Goal: Navigation & Orientation: Find specific page/section

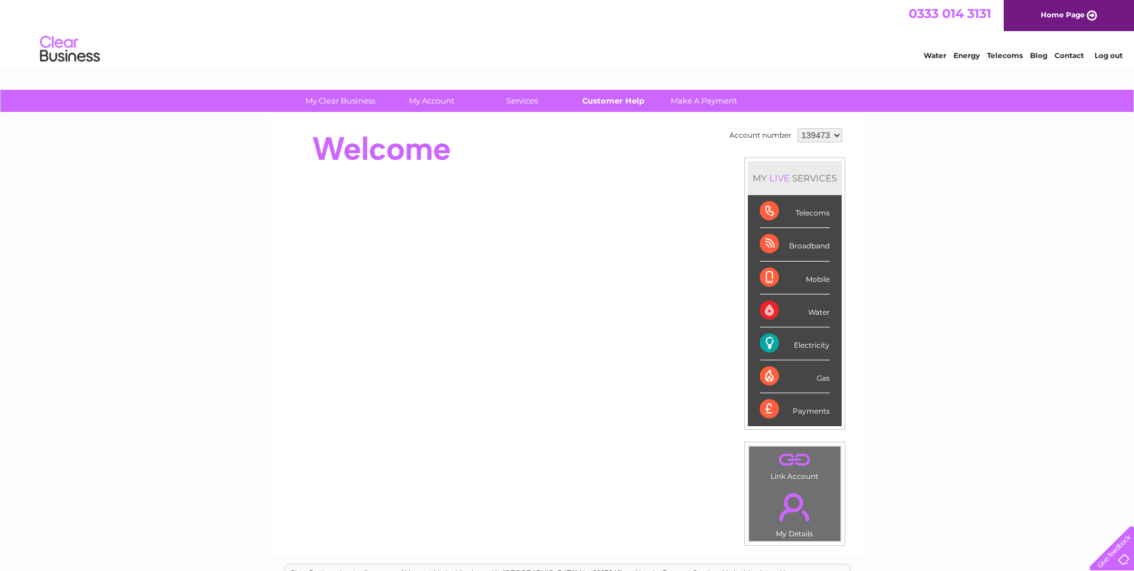
click at [599, 99] on link "Customer Help" at bounding box center [613, 101] width 99 height 22
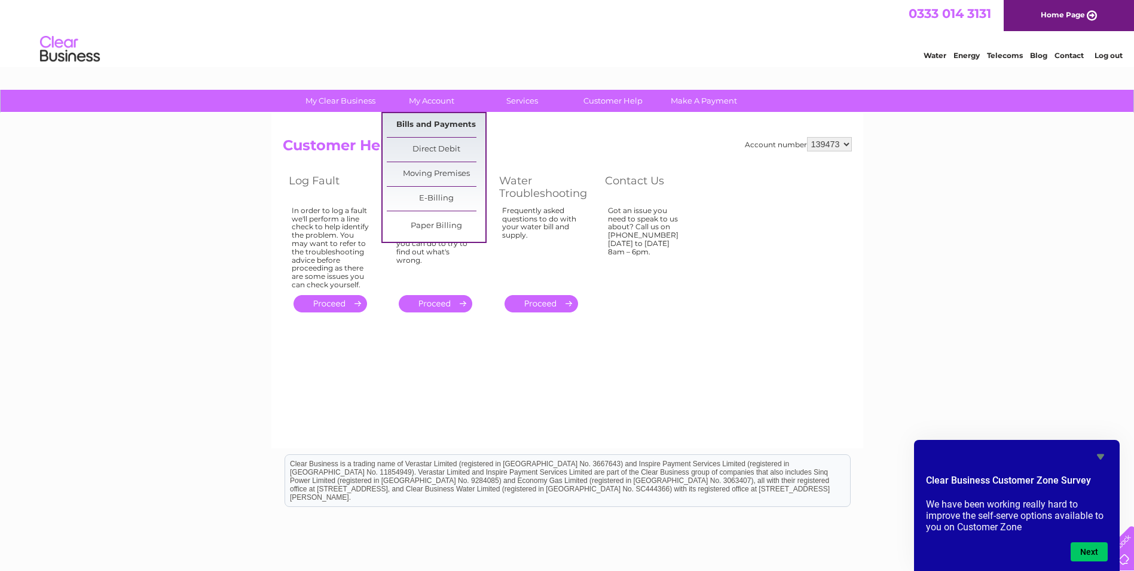
click at [433, 124] on link "Bills and Payments" at bounding box center [436, 125] width 99 height 24
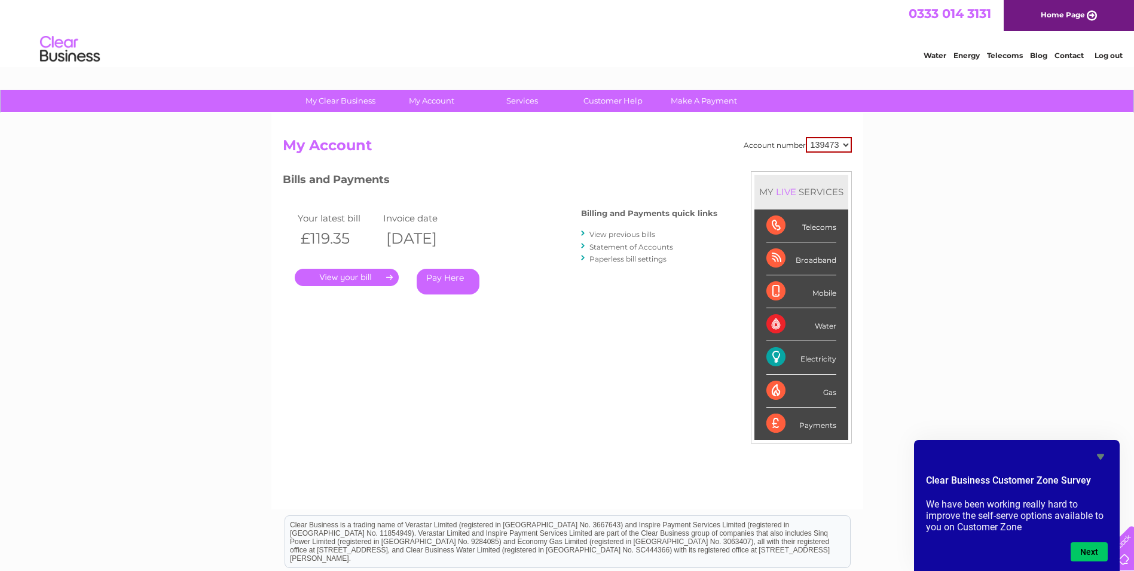
click at [1069, 54] on link "Contact" at bounding box center [1069, 55] width 29 height 9
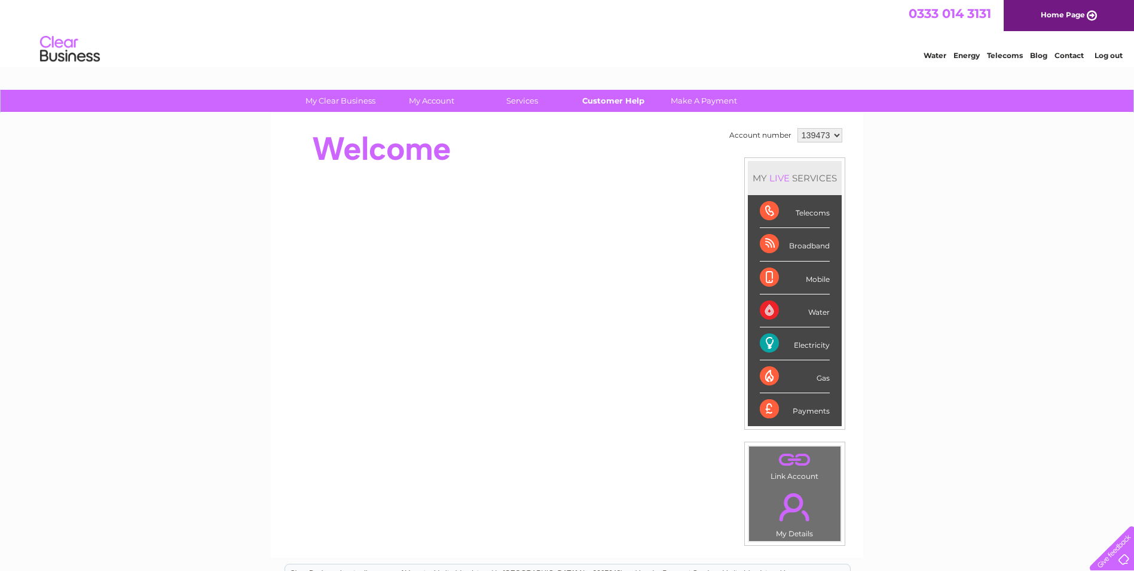
click at [624, 103] on link "Customer Help" at bounding box center [613, 101] width 99 height 22
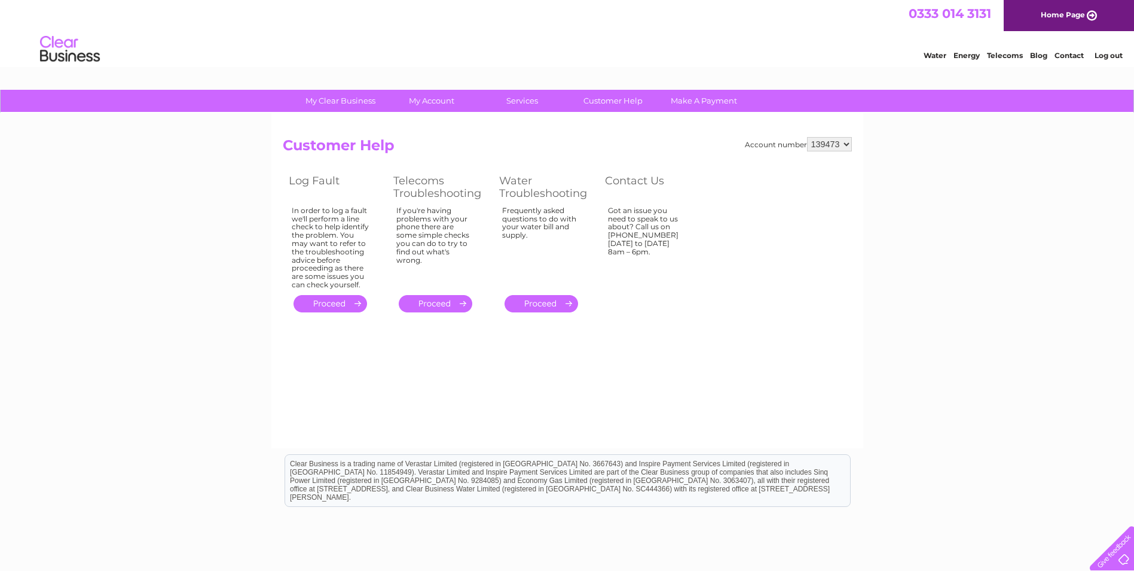
click at [1067, 14] on link "Home Page" at bounding box center [1069, 15] width 130 height 31
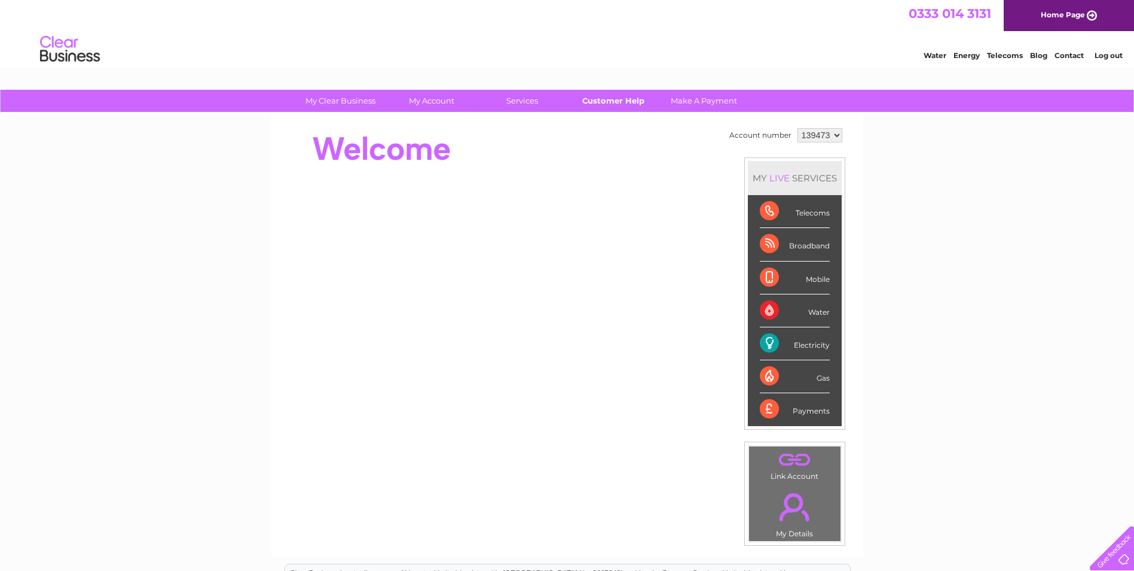
click at [626, 97] on link "Customer Help" at bounding box center [613, 101] width 99 height 22
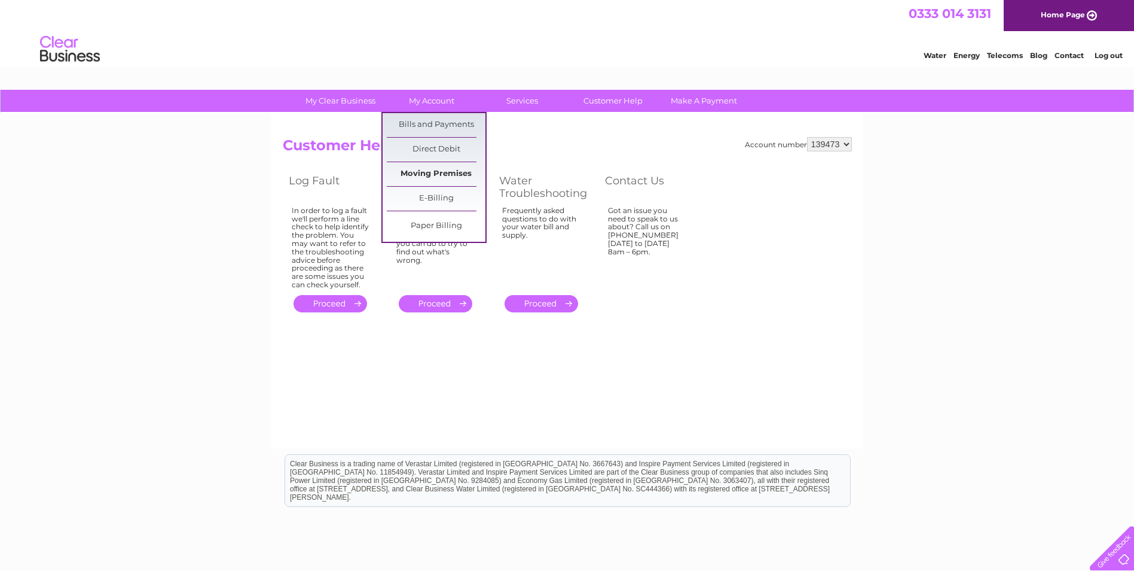
click at [463, 175] on link "Moving Premises" at bounding box center [436, 174] width 99 height 24
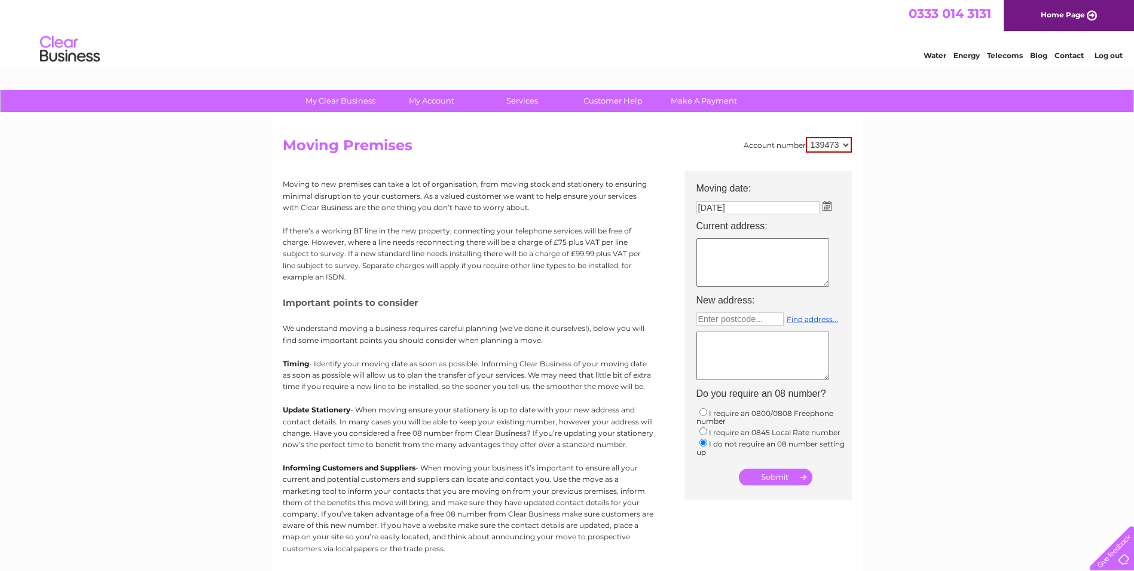
click at [1069, 15] on link "Home Page" at bounding box center [1069, 15] width 130 height 31
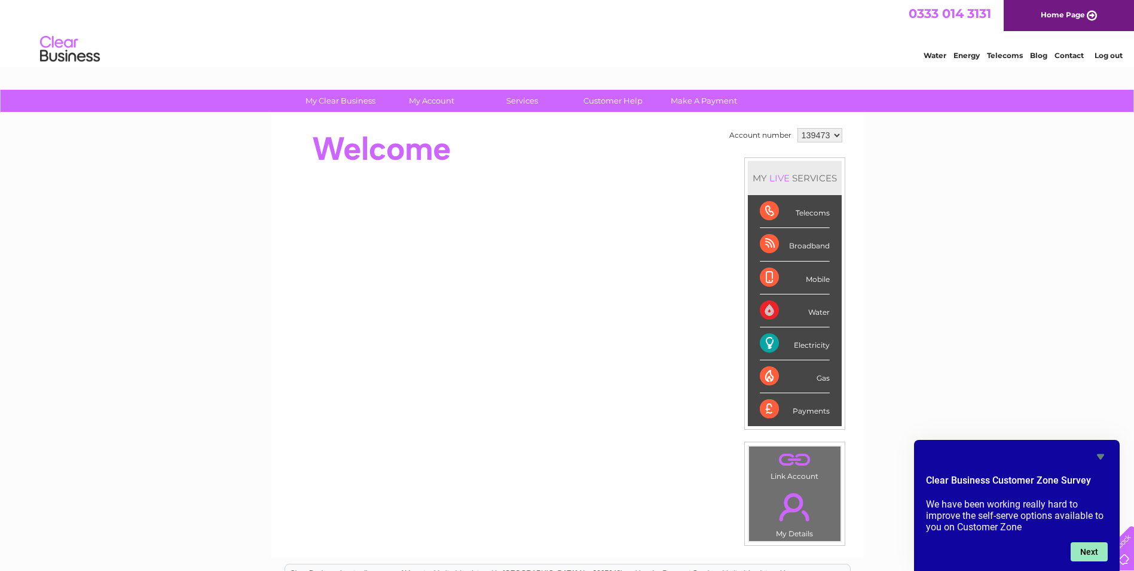
click at [1100, 547] on button "Next" at bounding box center [1089, 551] width 37 height 19
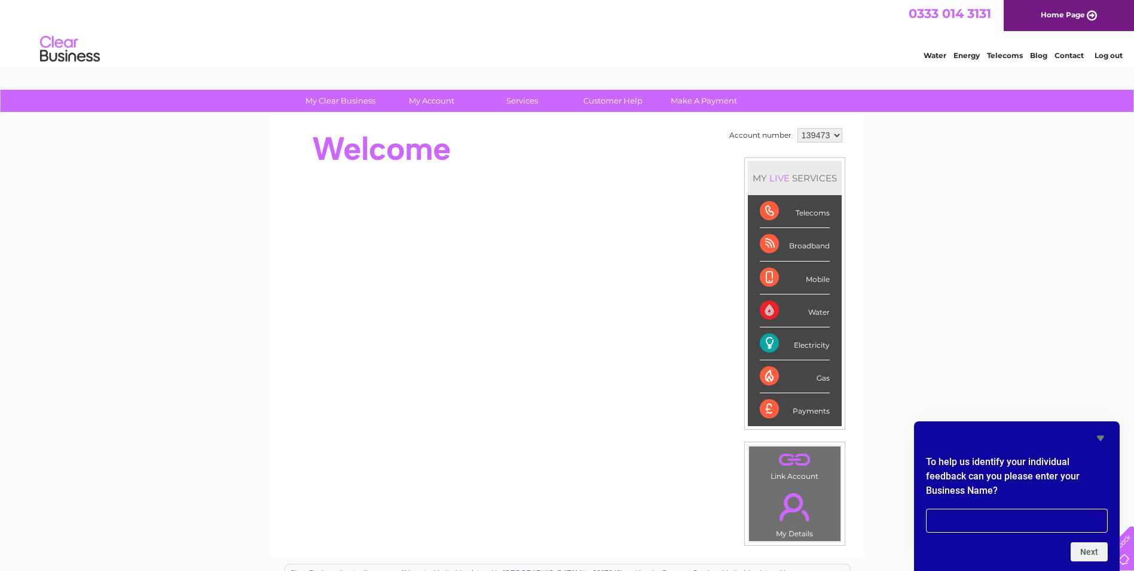
click at [1099, 434] on icon "Hide survey" at bounding box center [1101, 438] width 14 height 14
